Goal: Task Accomplishment & Management: Complete application form

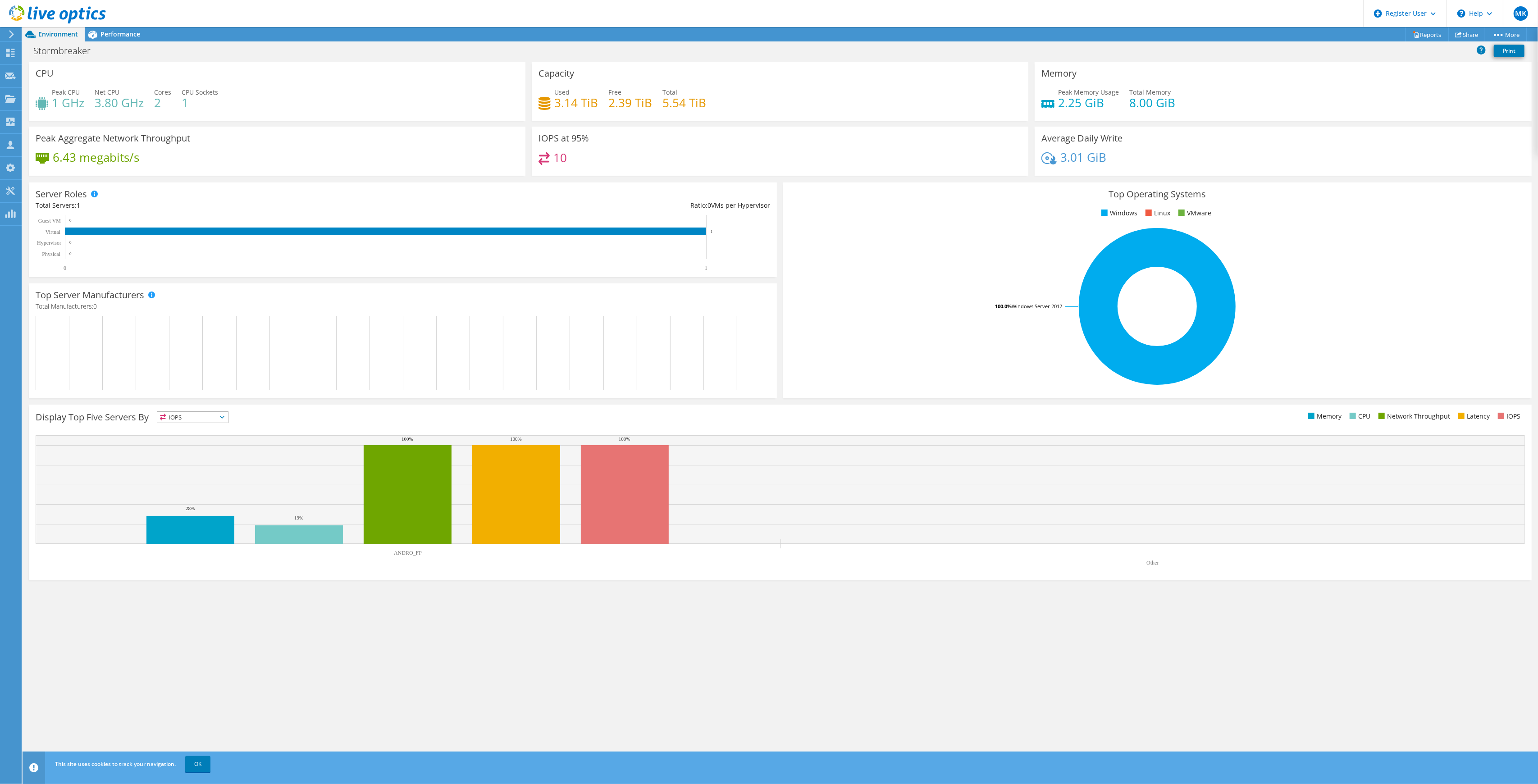
click at [60, 15] on use at bounding box center [57, 14] width 97 height 18
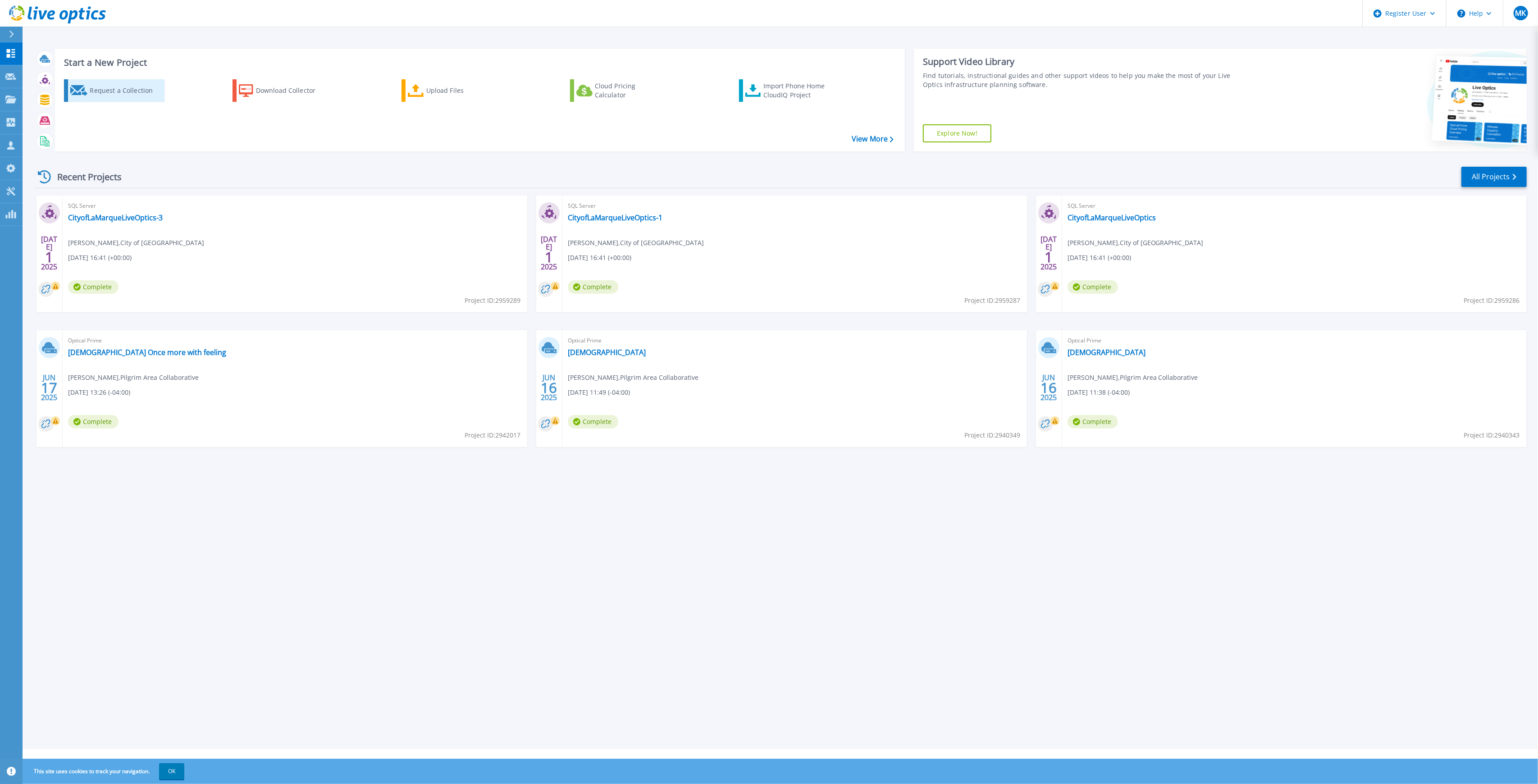
click at [112, 82] on div "Request a Collection" at bounding box center [125, 90] width 72 height 18
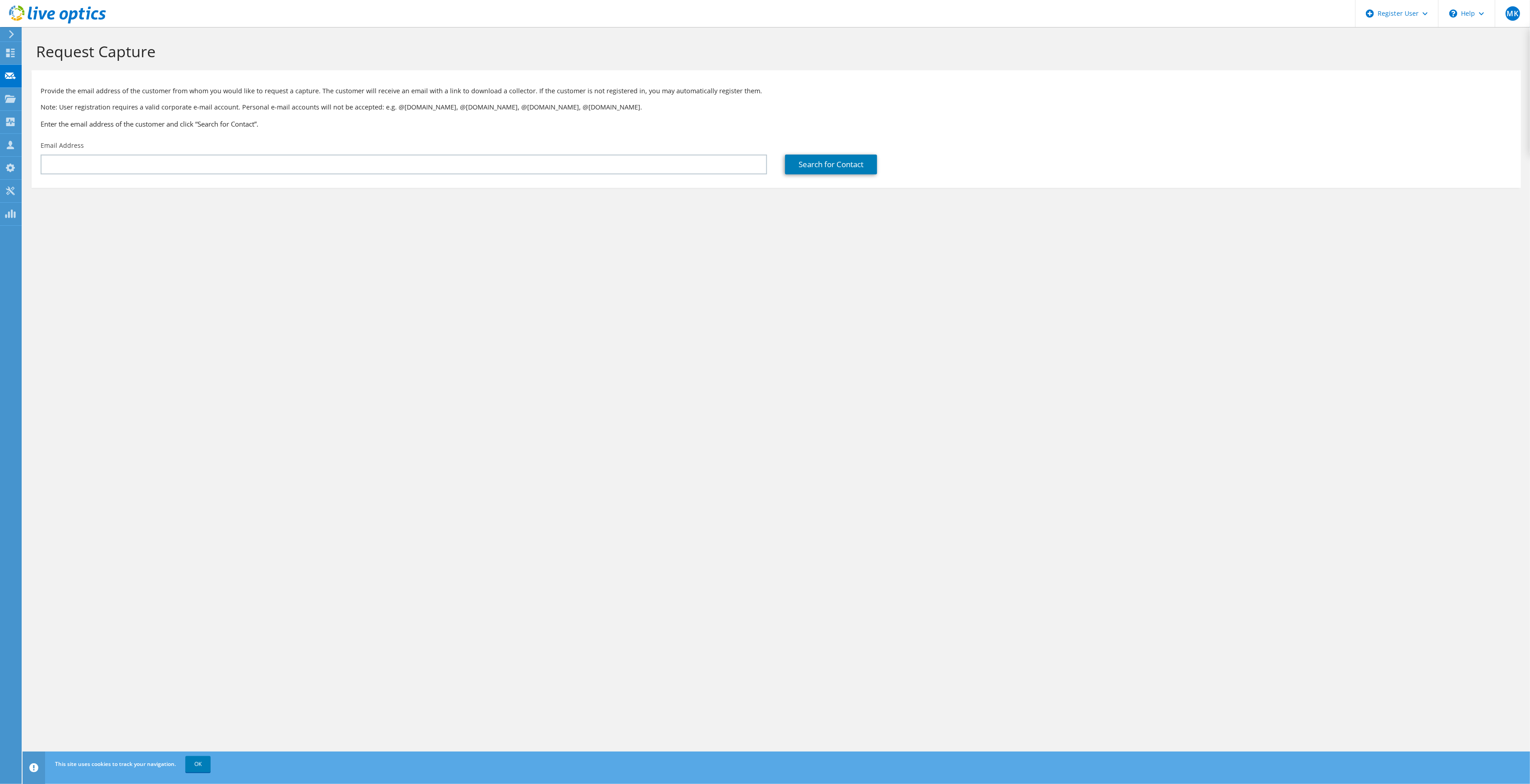
drag, startPoint x: 273, startPoint y: 143, endPoint x: 268, endPoint y: 153, distance: 11.2
click at [273, 143] on div "Email Address" at bounding box center [404, 157] width 745 height 42
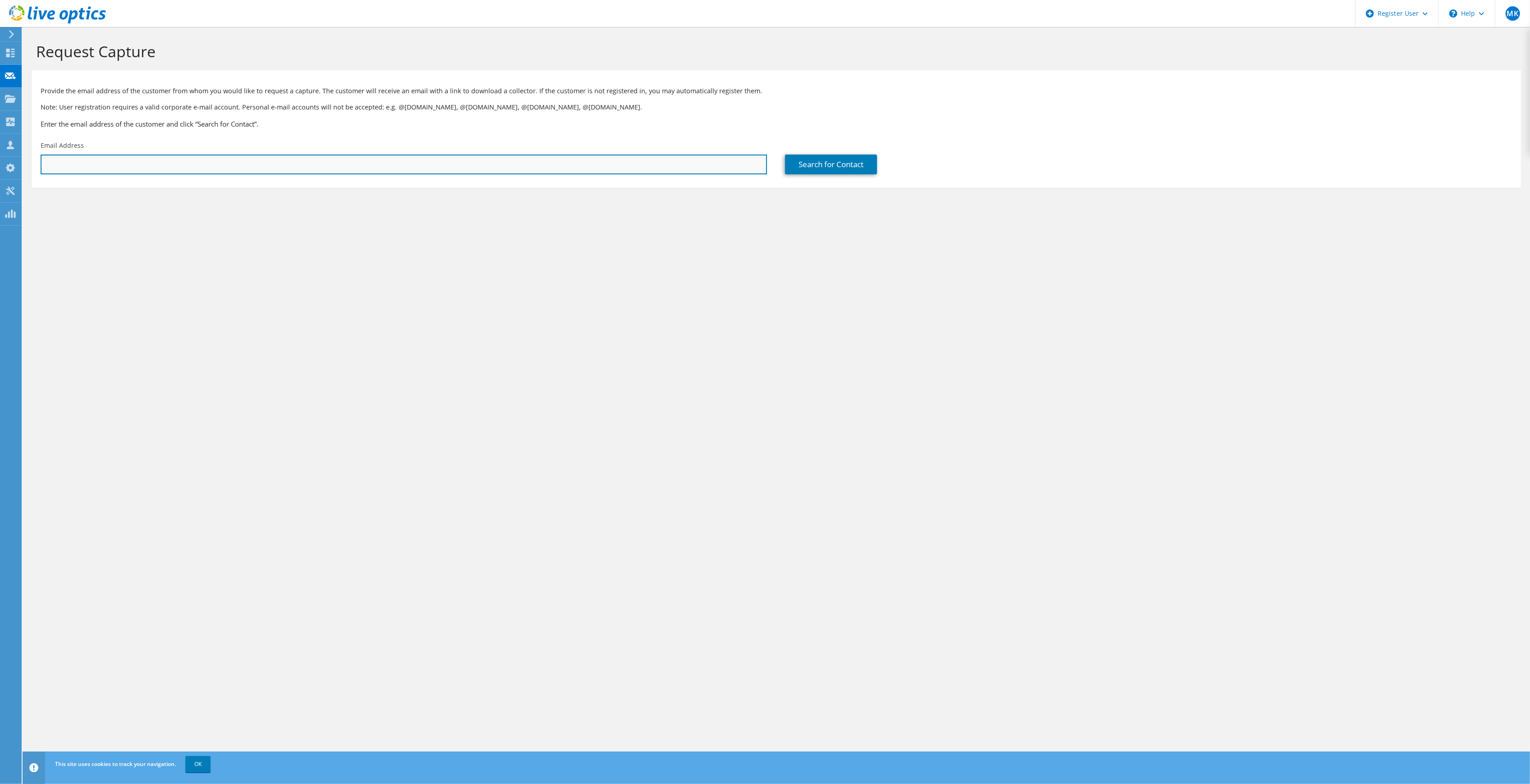
drag, startPoint x: 262, startPoint y: 165, endPoint x: 269, endPoint y: 168, distance: 7.6
click at [262, 165] on input "text" at bounding box center [403, 164] width 726 height 20
paste input "mailto:EKupstas@mmiprep.org"
drag, startPoint x: 63, startPoint y: 163, endPoint x: 24, endPoint y: 160, distance: 39.1
click at [24, 160] on section "Request Capture Provide the email address of the customer from whom you would l…" at bounding box center [776, 130] width 1507 height 206
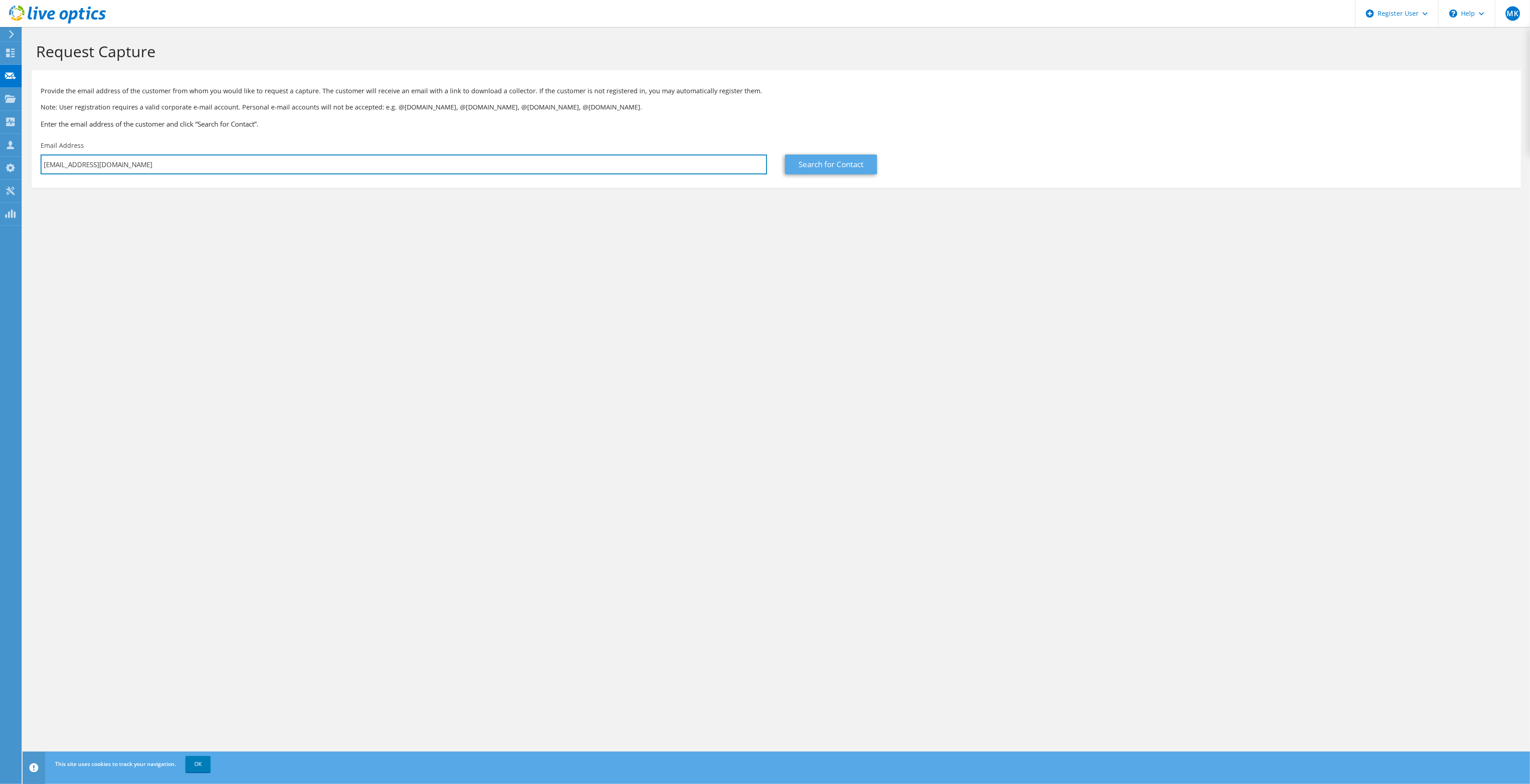
type input "EKupstas@mmiprep.org"
click at [801, 171] on link "Search for Contact" at bounding box center [831, 164] width 92 height 20
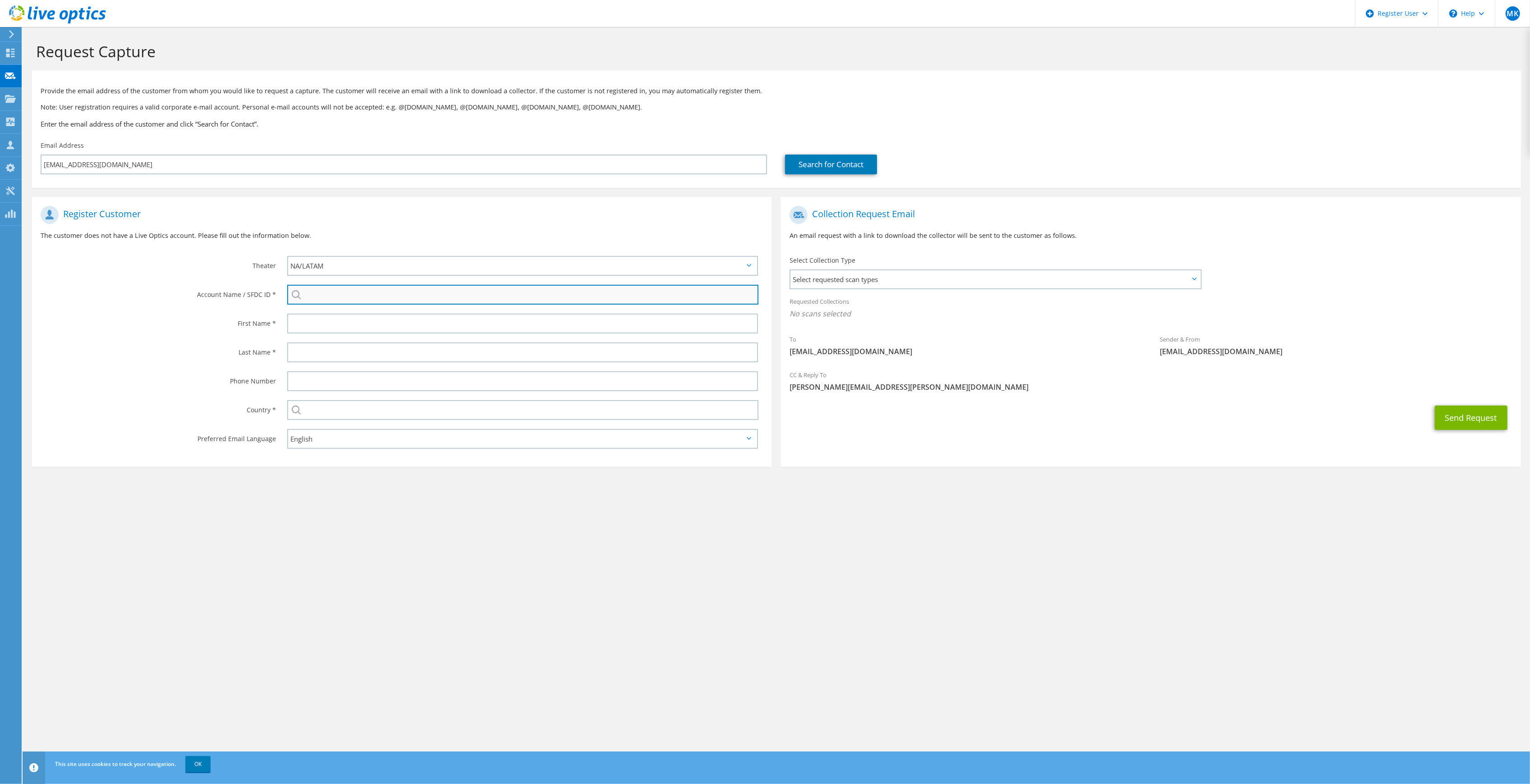
click at [344, 295] on input "search" at bounding box center [522, 294] width 471 height 20
paste input "595663598"
type input "595663598"
click at [223, 318] on label "First Name *" at bounding box center [158, 321] width 235 height 14
click at [347, 296] on input "595663598" at bounding box center [522, 294] width 471 height 20
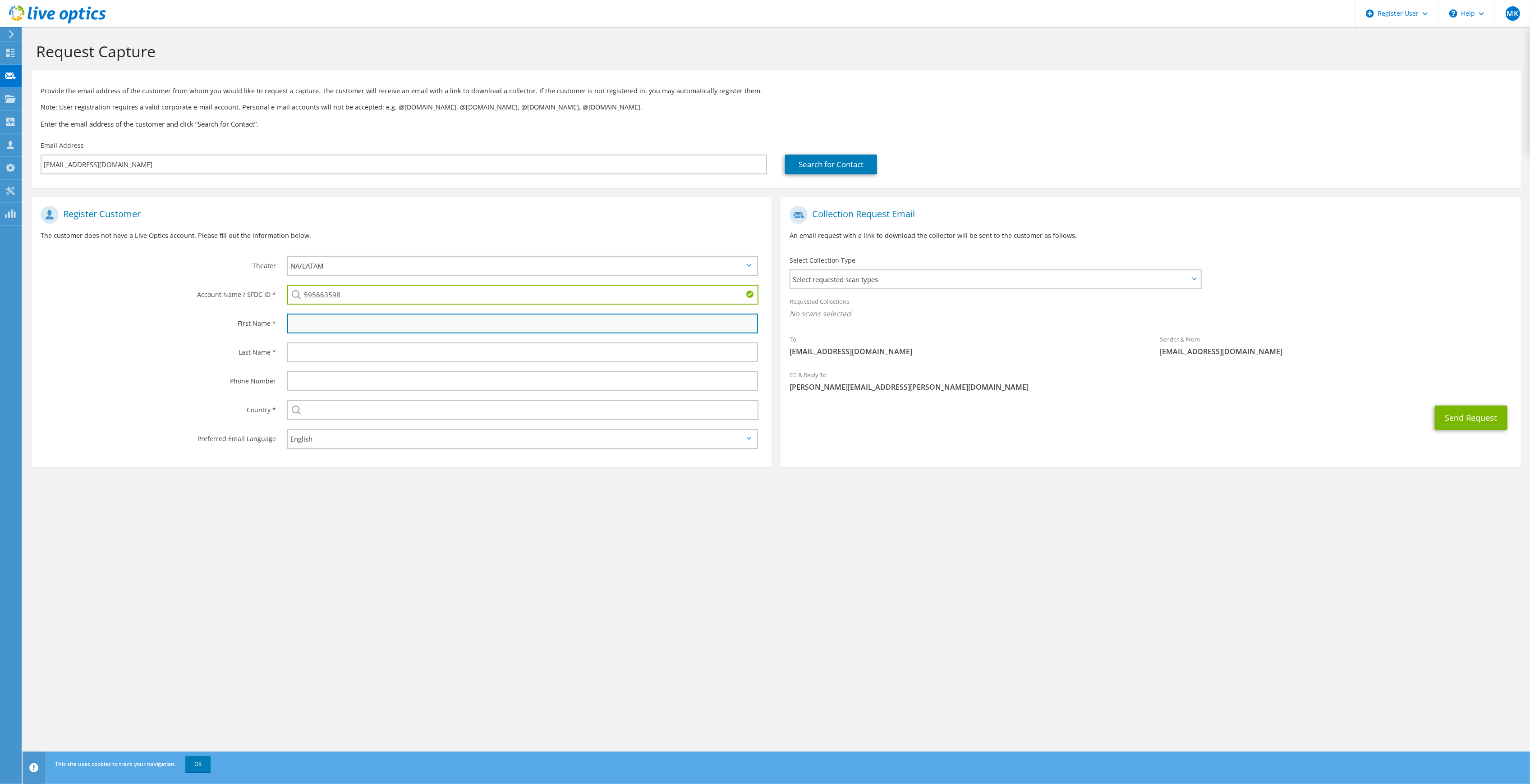
click at [336, 319] on input "text" at bounding box center [522, 323] width 471 height 20
type input "Edward"
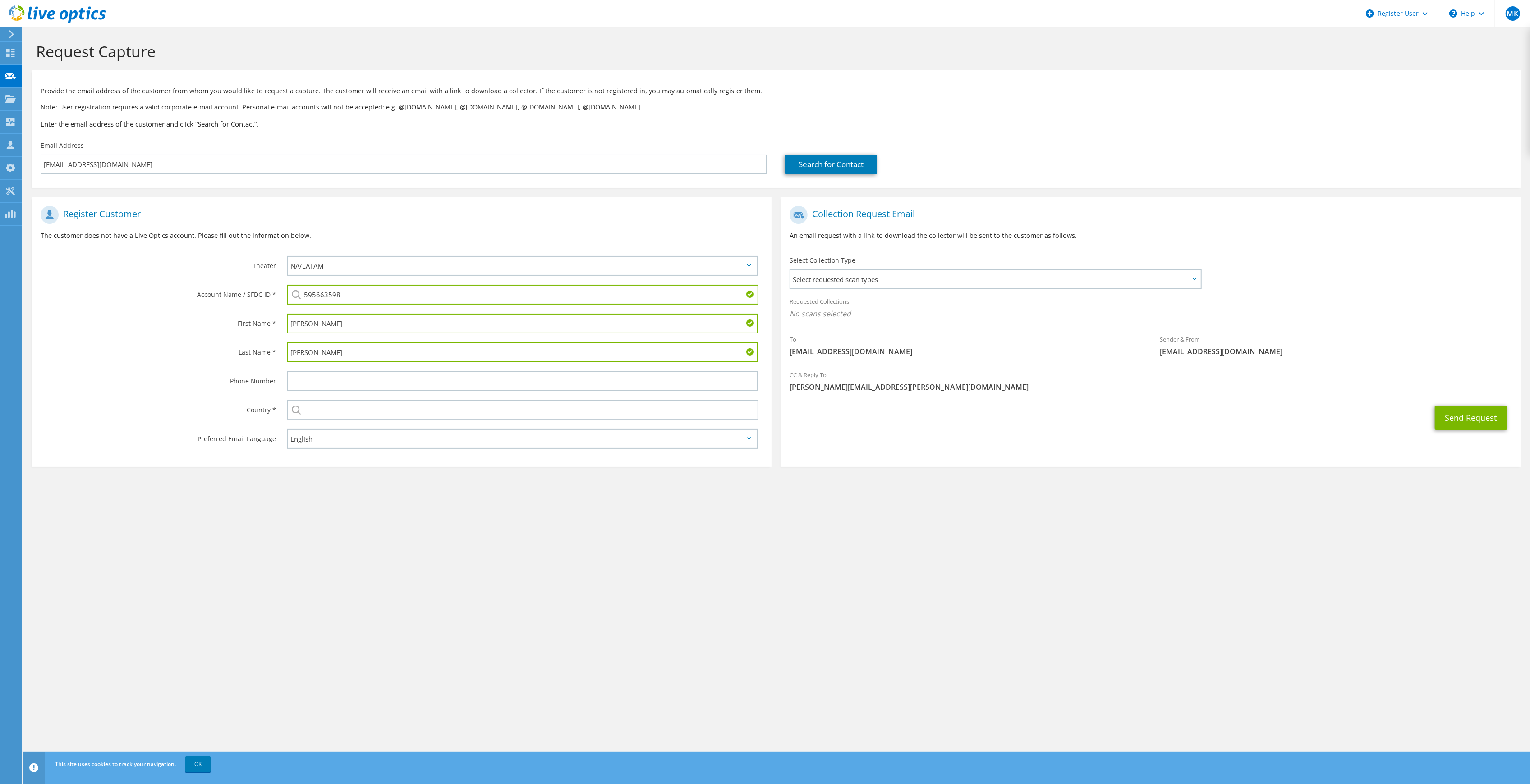
type input "Kupstas"
click at [316, 320] on input "Edward" at bounding box center [522, 323] width 471 height 20
type input "E.J."
click at [433, 521] on div "Request Capture Provide the email address of the customer from whom you would l…" at bounding box center [776, 406] width 1507 height 758
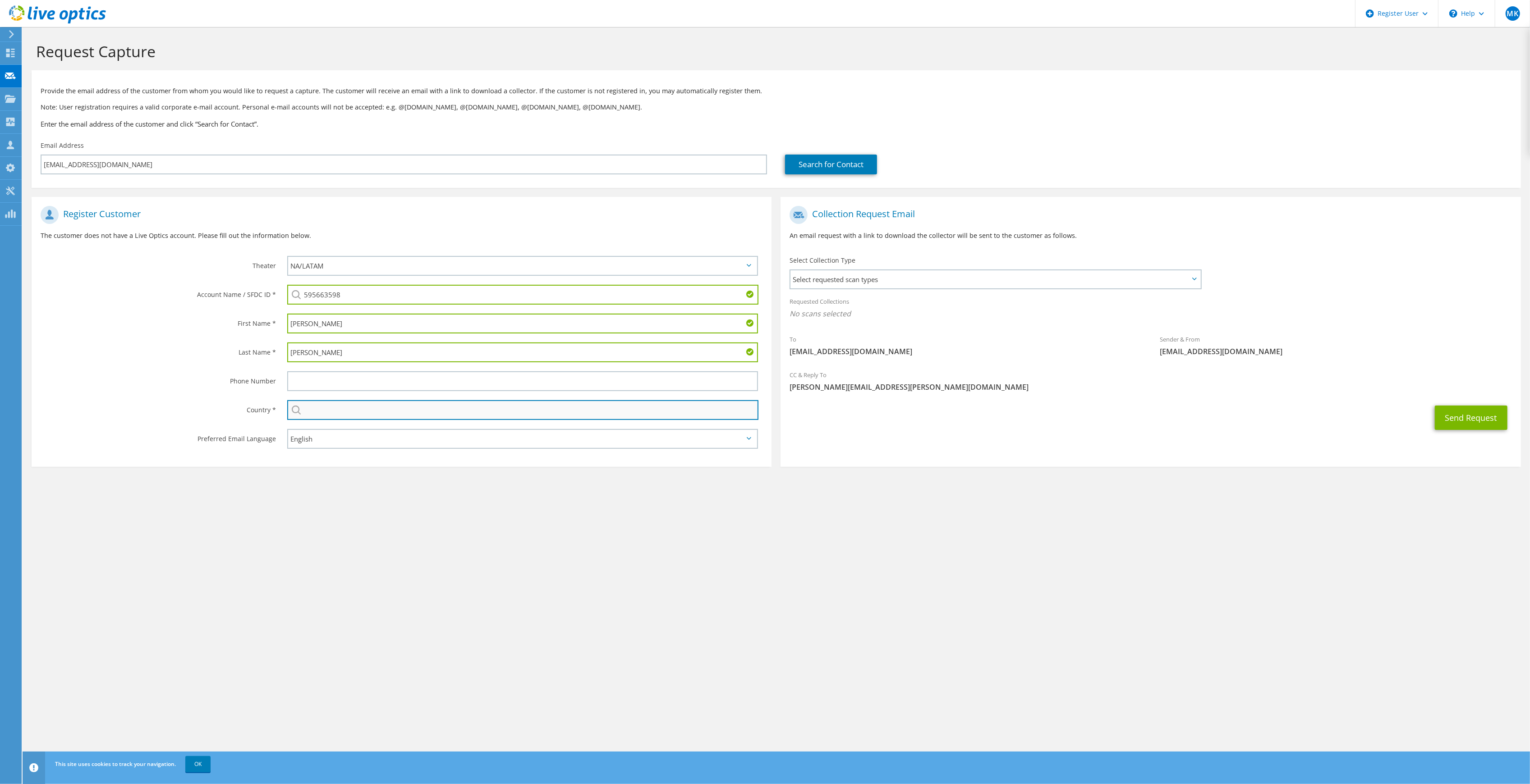
click at [350, 406] on input "text" at bounding box center [522, 410] width 471 height 20
type input "[GEOGRAPHIC_DATA]"
click at [966, 276] on span "Select requested scan types" at bounding box center [995, 279] width 409 height 18
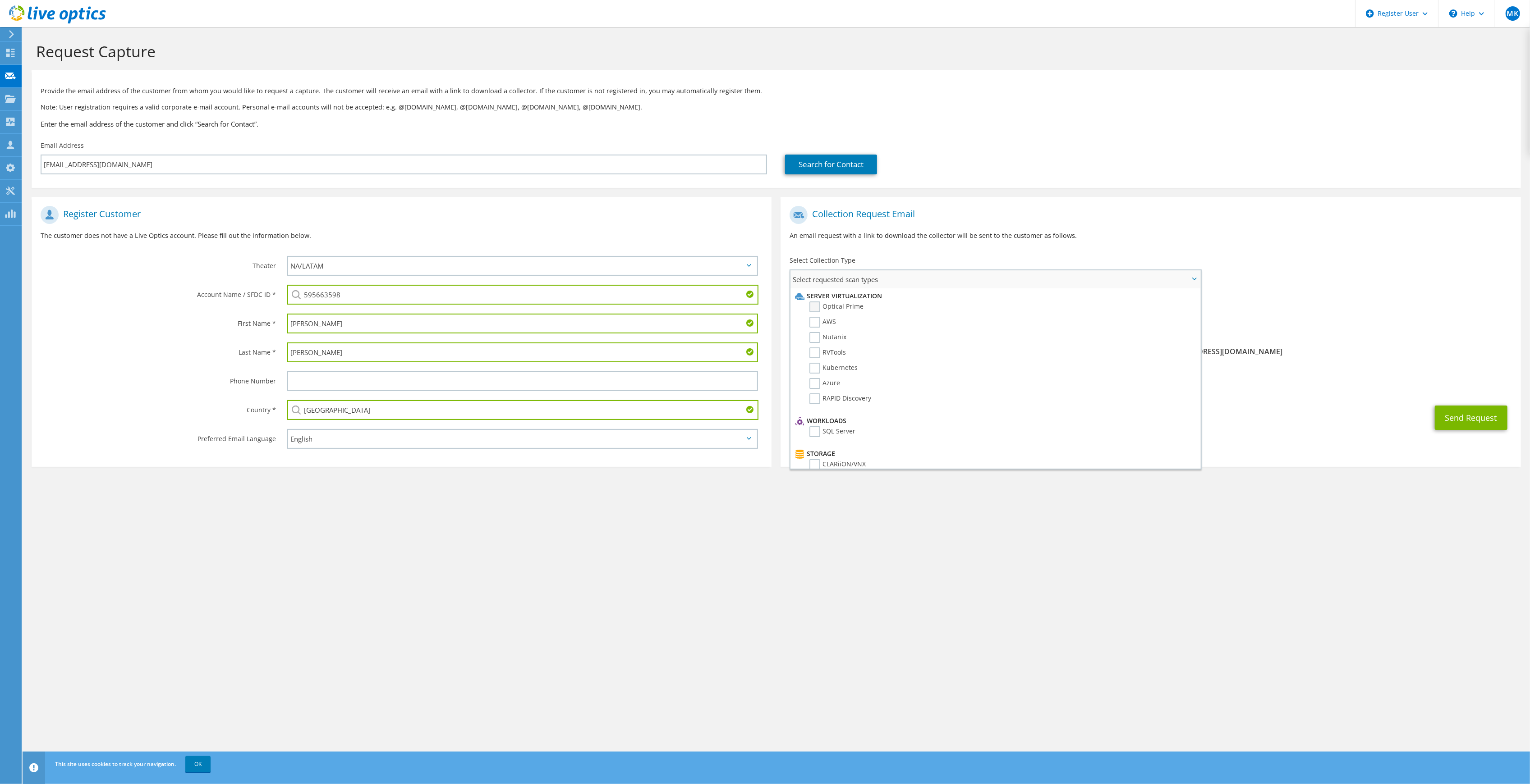
click at [830, 306] on label "Optical Prime" at bounding box center [837, 307] width 55 height 11
click at [0, 0] on input "Optical Prime" at bounding box center [0, 0] width 0 height 0
click at [876, 276] on span "Select requested scan types" at bounding box center [995, 279] width 409 height 18
click at [877, 276] on span "Select requested scan types" at bounding box center [995, 279] width 409 height 18
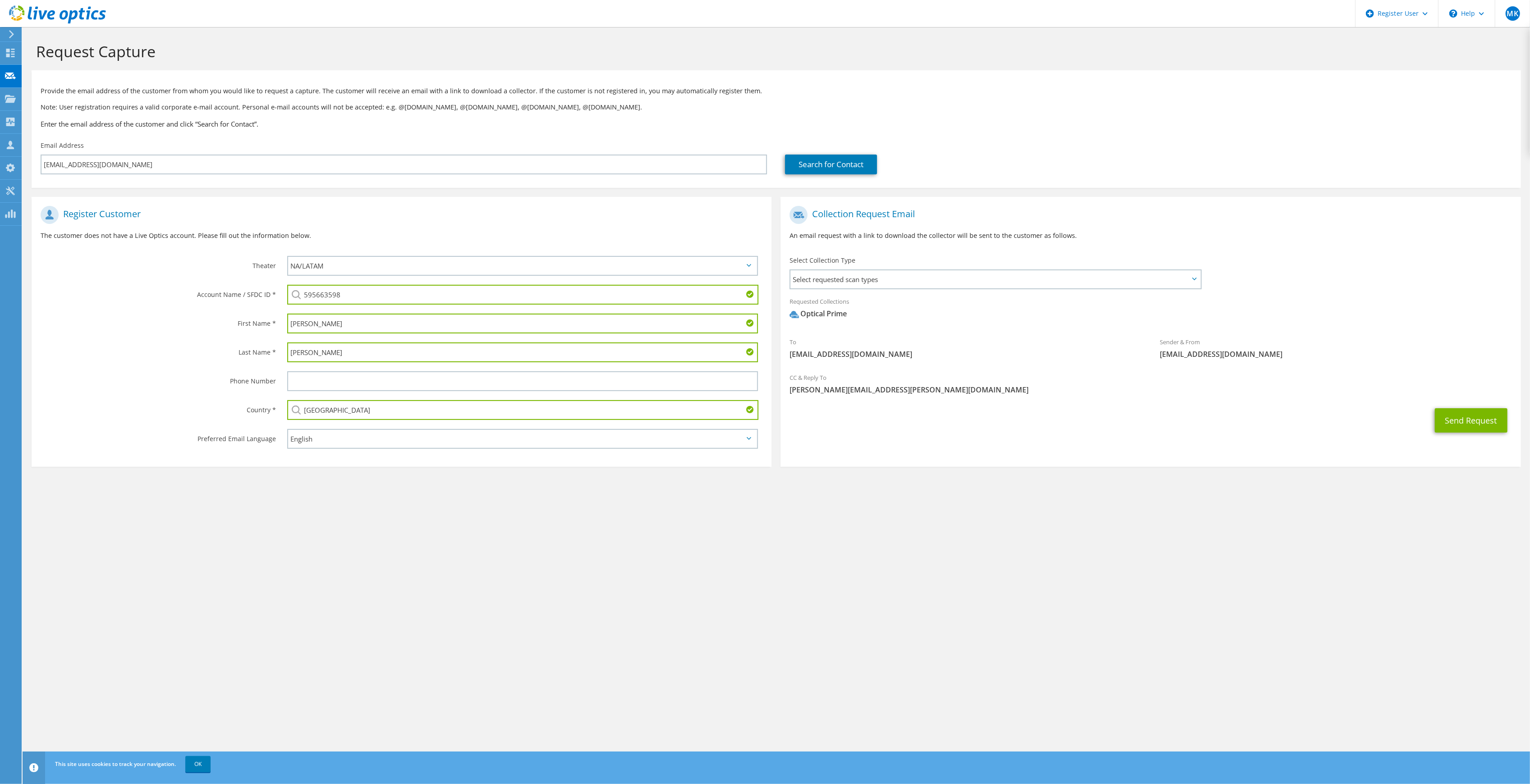
click at [1061, 299] on div "Requested Collections No scans selected Optical Prime" at bounding box center [1150, 310] width 740 height 36
click at [1450, 426] on button "Send Request" at bounding box center [1471, 420] width 72 height 24
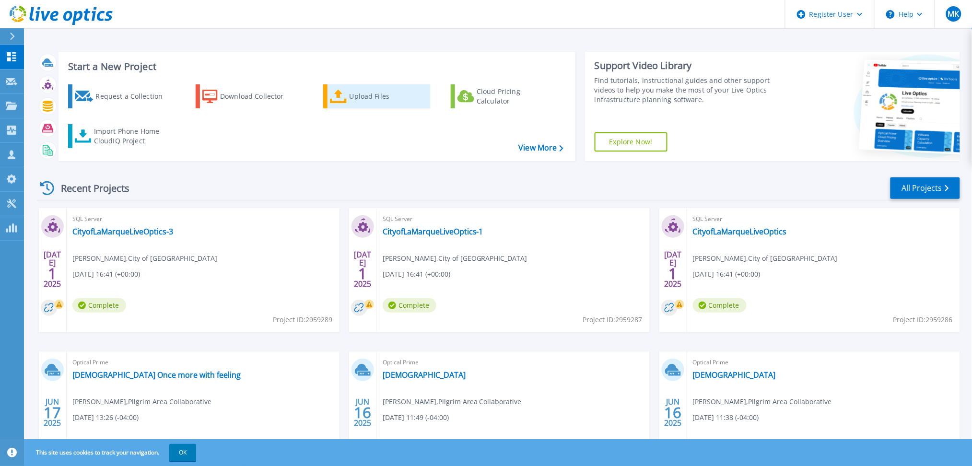
click at [353, 101] on div "Upload Files" at bounding box center [388, 96] width 77 height 19
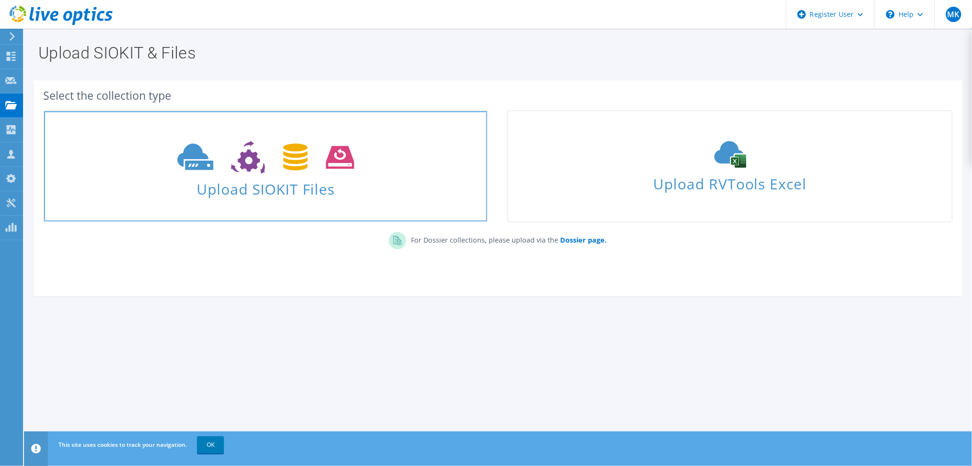
click at [299, 172] on icon at bounding box center [265, 157] width 177 height 33
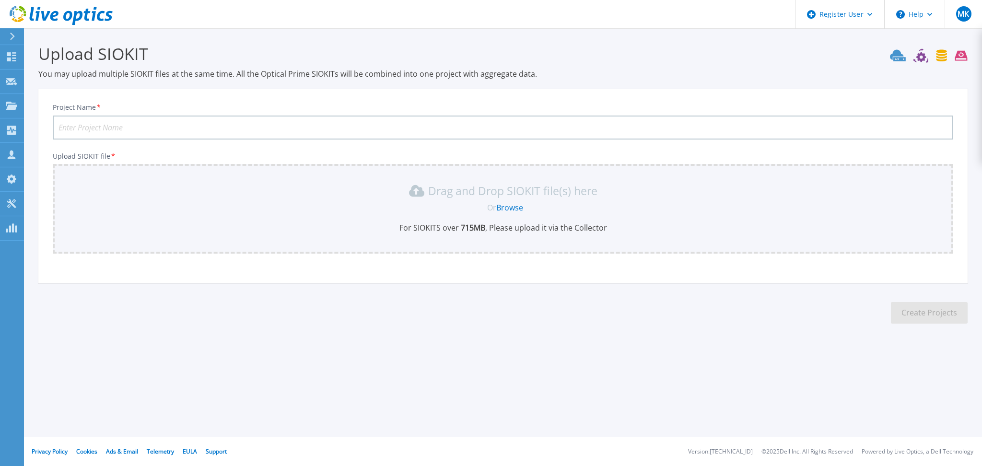
click at [219, 117] on input "Project Name *" at bounding box center [503, 128] width 900 height 24
click at [504, 209] on link "Browse" at bounding box center [509, 207] width 27 height 11
